Goal: Find specific page/section: Find specific page/section

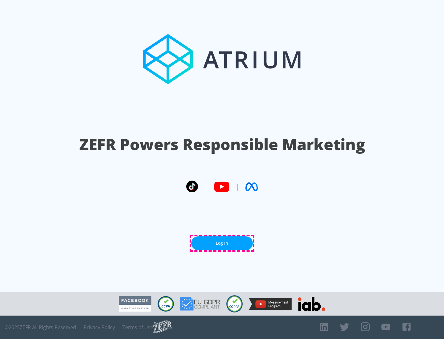
click at [222, 243] on link "Log In" at bounding box center [222, 244] width 62 height 14
